Goal: Task Accomplishment & Management: Manage account settings

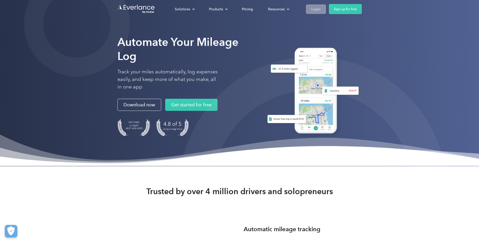
click at [326, 6] on link "Login" at bounding box center [316, 9] width 20 height 9
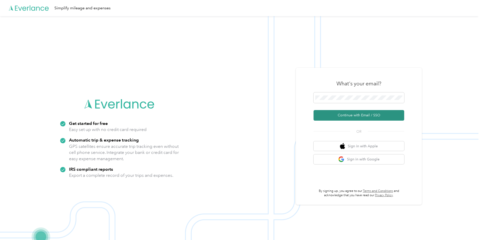
click at [350, 111] on button "Continue with Email / SSO" at bounding box center [358, 115] width 91 height 11
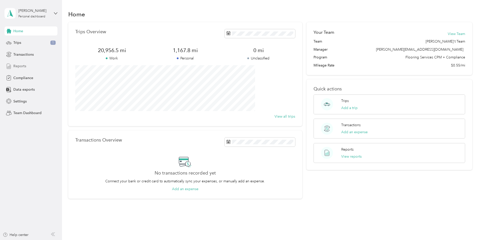
click at [21, 65] on span "Reports" at bounding box center [19, 65] width 13 height 5
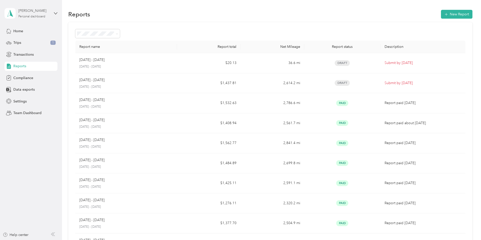
click at [27, 9] on div "Joshua S. Smith" at bounding box center [33, 10] width 31 height 5
click at [24, 51] on div "Personal dashboard" at bounding box center [25, 52] width 33 height 5
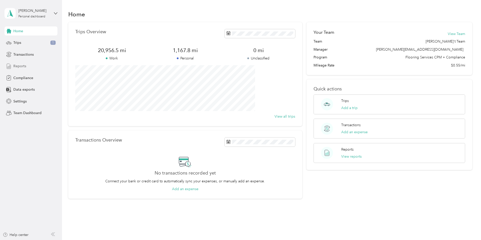
click at [21, 66] on span "Reports" at bounding box center [19, 65] width 13 height 5
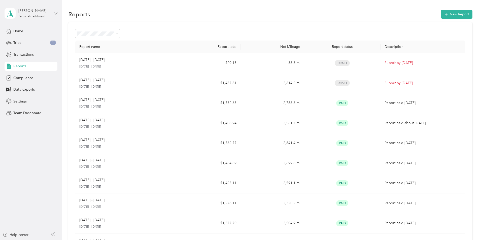
click at [35, 11] on div "Joshua S. Smith" at bounding box center [33, 10] width 31 height 5
click at [21, 41] on div "Team dashboard" at bounding box center [22, 41] width 27 height 5
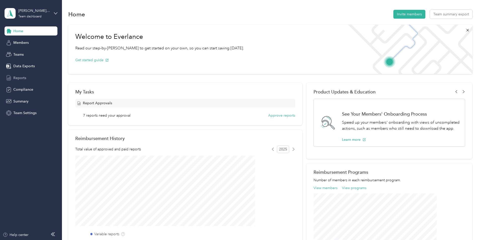
click at [19, 76] on span "Reports" at bounding box center [19, 77] width 13 height 5
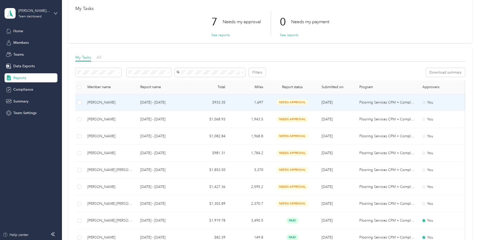
scroll to position [50, 0]
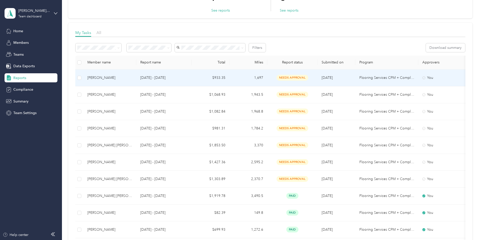
click at [132, 76] on div "Jonathan T. Powers" at bounding box center [109, 78] width 45 height 6
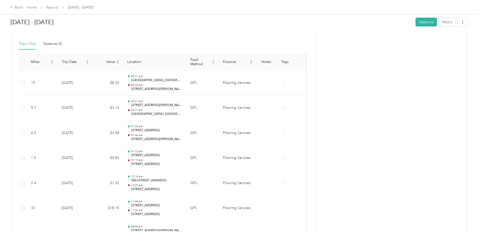
scroll to position [101, 0]
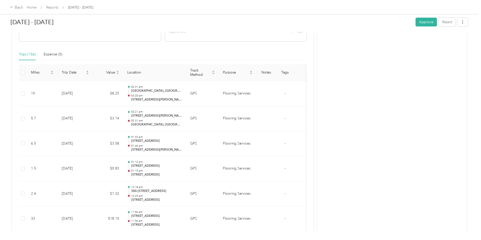
click at [58, 13] on div "Back Home Reports Aug 1 - 31, 2025" at bounding box center [240, 7] width 481 height 14
click at [23, 8] on div "Back" at bounding box center [16, 8] width 13 height 6
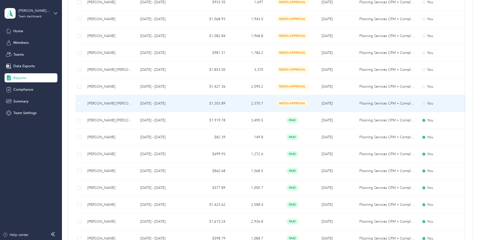
scroll to position [25, 0]
